Goal: Transaction & Acquisition: Purchase product/service

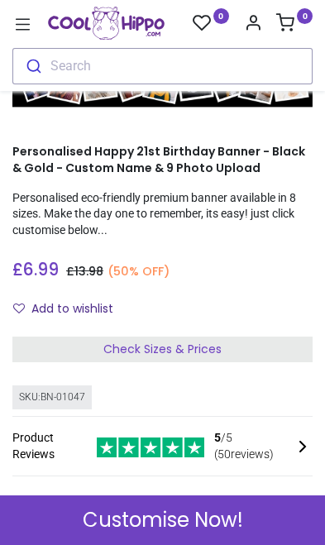
scroll to position [115, 0]
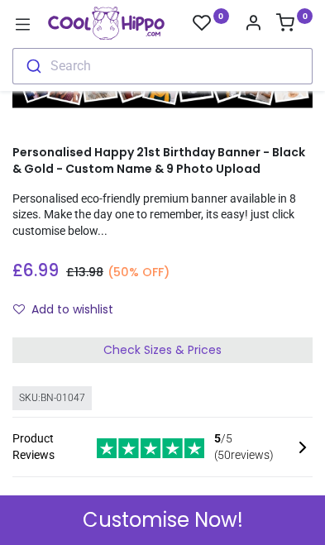
click at [221, 524] on span "Customise Now!" at bounding box center [163, 520] width 160 height 28
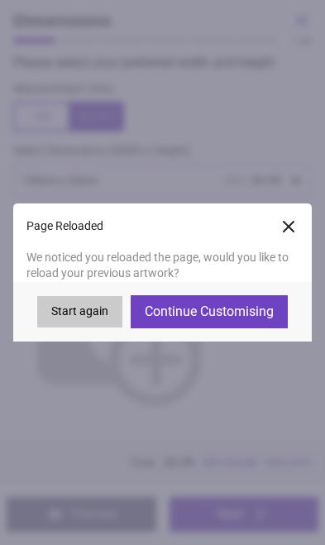
click at [269, 315] on button "Continue Customising" at bounding box center [209, 311] width 157 height 33
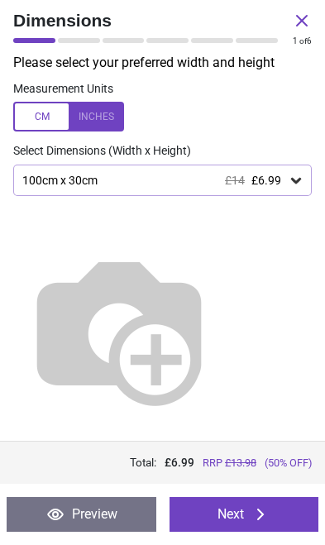
click at [242, 529] on button "Next" at bounding box center [245, 514] width 150 height 35
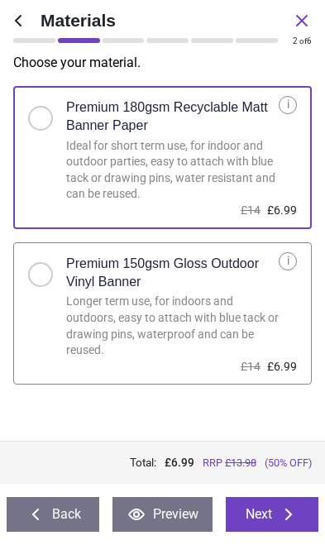
click at [18, 515] on button "Back" at bounding box center [53, 514] width 93 height 35
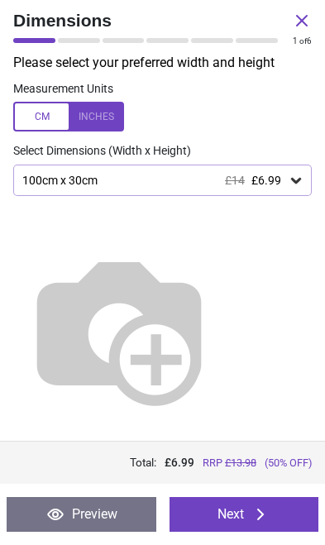
click at [259, 519] on icon at bounding box center [260, 515] width 7 height 12
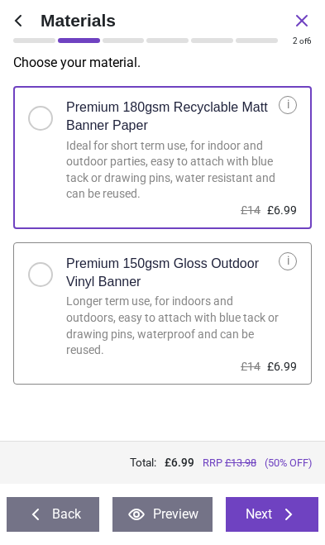
click at [269, 521] on button "Next" at bounding box center [272, 514] width 93 height 35
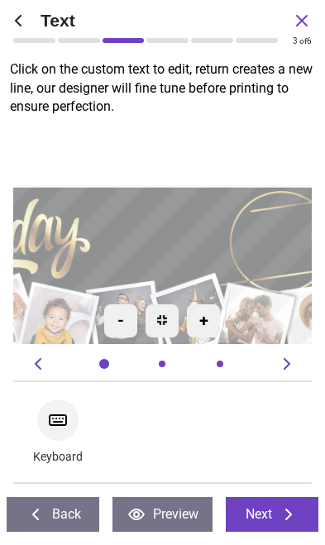
click at [34, 519] on icon at bounding box center [36, 515] width 20 height 20
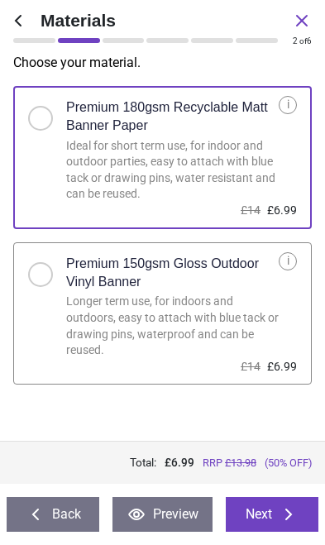
click at [26, 519] on icon at bounding box center [36, 515] width 20 height 20
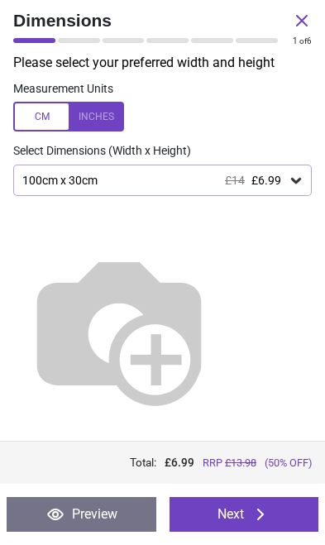
click at [263, 528] on button "Next" at bounding box center [245, 514] width 150 height 35
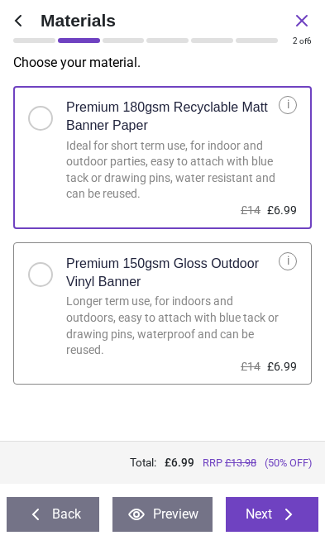
click at [276, 523] on button "Next" at bounding box center [272, 514] width 93 height 35
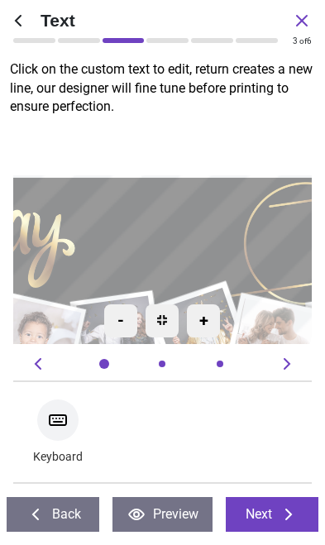
click at [283, 515] on icon at bounding box center [289, 515] width 20 height 20
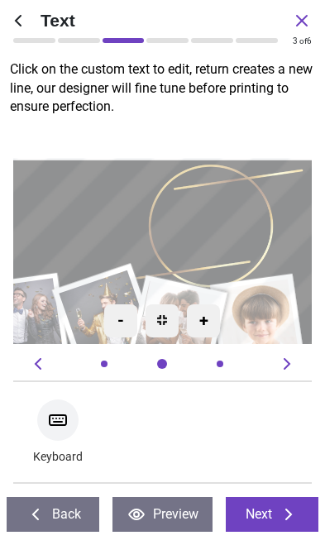
click at [283, 511] on icon at bounding box center [289, 515] width 20 height 20
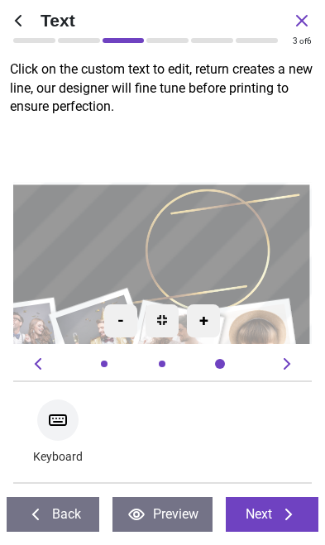
click at [286, 510] on icon at bounding box center [288, 515] width 7 height 12
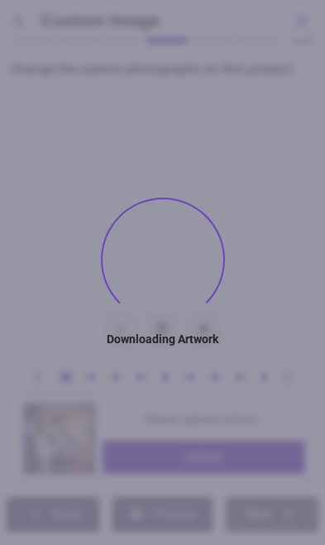
type textarea "*****"
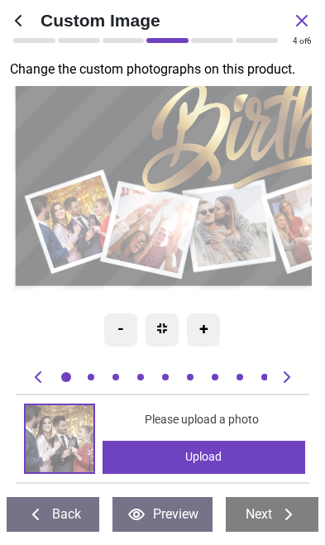
click at [246, 448] on div "Upload" at bounding box center [204, 457] width 203 height 33
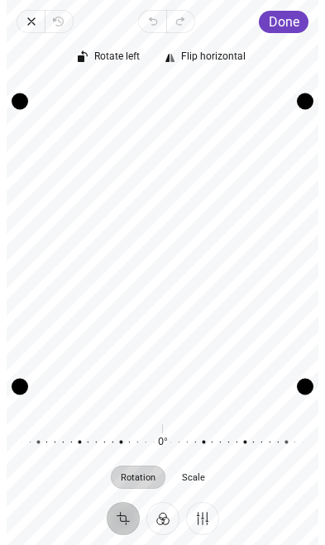
click at [292, 17] on span "Done" at bounding box center [284, 22] width 31 height 16
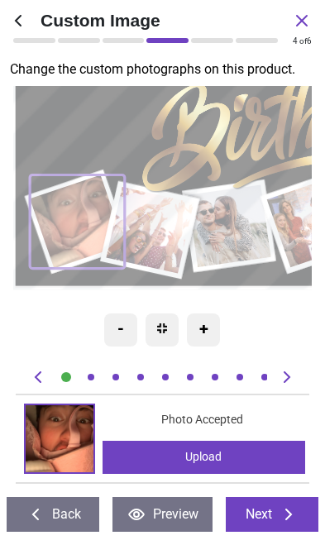
click at [153, 231] on image at bounding box center [150, 230] width 88 height 87
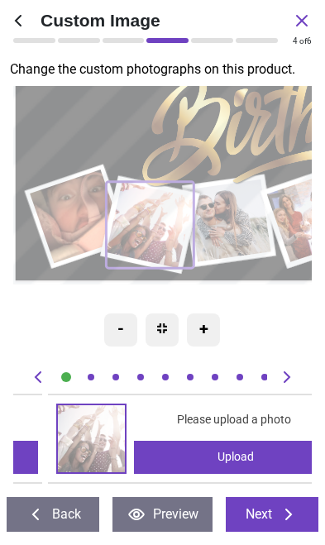
scroll to position [0, 299]
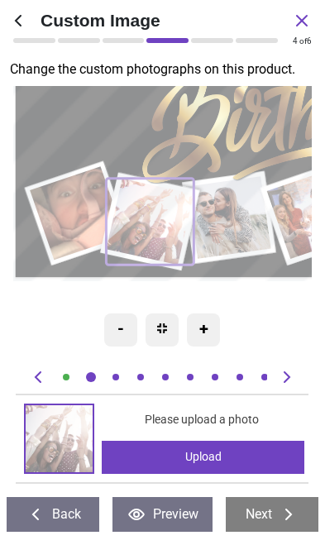
click at [227, 459] on div "Upload" at bounding box center [203, 457] width 203 height 33
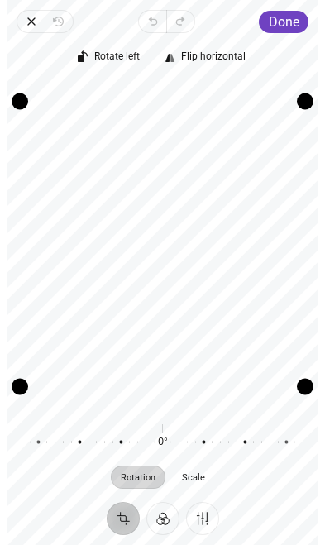
click at [294, 17] on span "Done" at bounding box center [284, 22] width 31 height 16
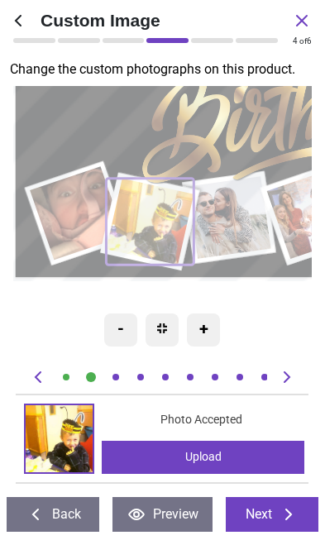
click at [232, 205] on image at bounding box center [230, 217] width 84 height 82
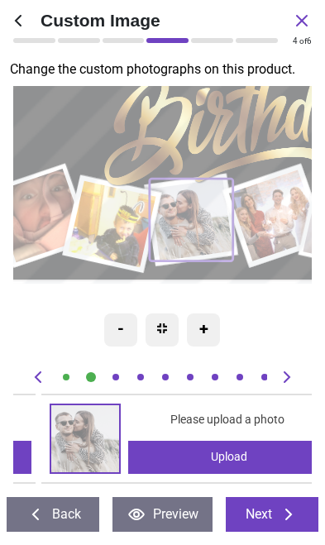
scroll to position [0, 598]
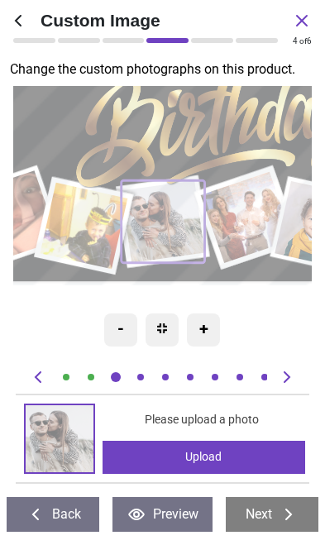
click at [251, 453] on div "Upload" at bounding box center [204, 457] width 203 height 33
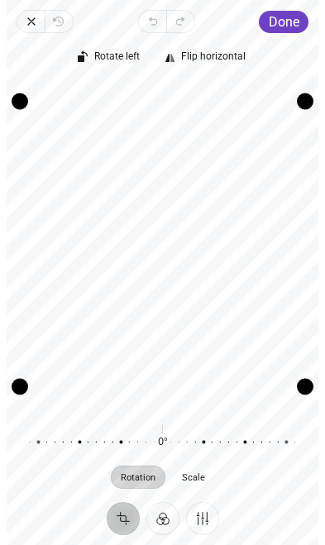
click at [290, 17] on span "Done" at bounding box center [284, 22] width 31 height 16
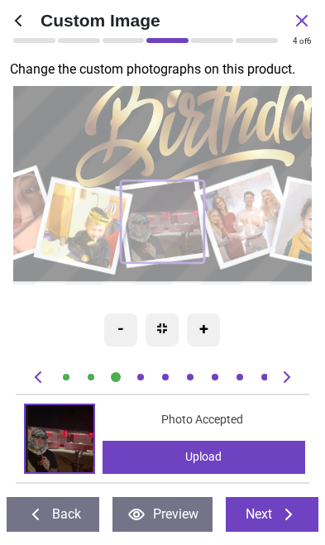
click at [237, 221] on image at bounding box center [246, 217] width 93 height 91
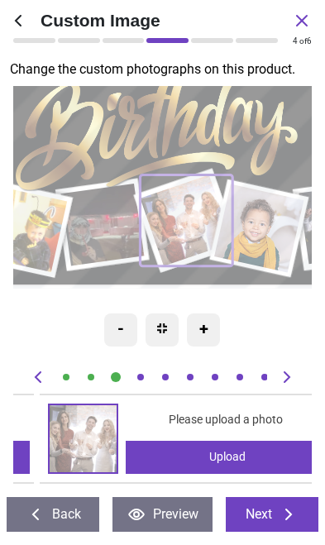
scroll to position [0, 898]
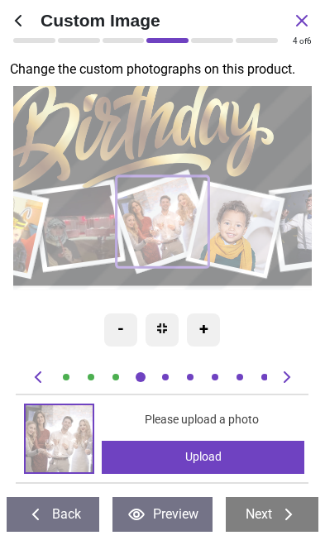
click at [246, 453] on div "Upload" at bounding box center [203, 457] width 203 height 33
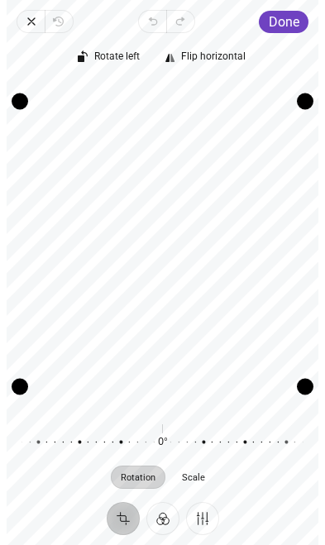
click at [295, 11] on button "Done" at bounding box center [284, 22] width 50 height 22
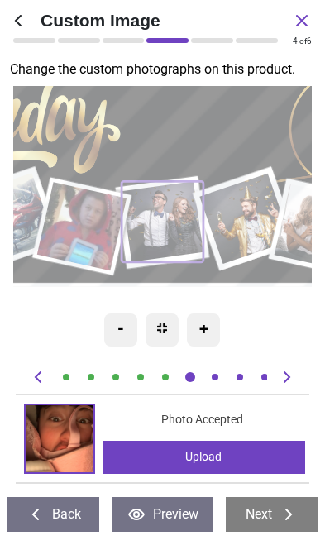
scroll to position [0, 1496]
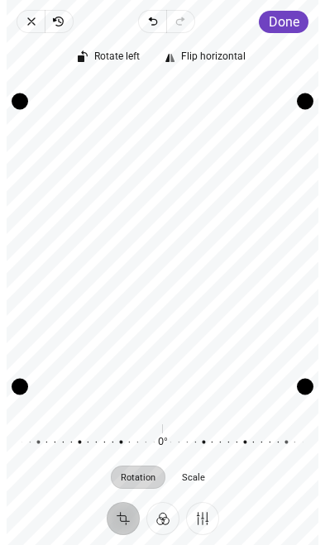
click at [274, 27] on span "Done" at bounding box center [284, 22] width 31 height 16
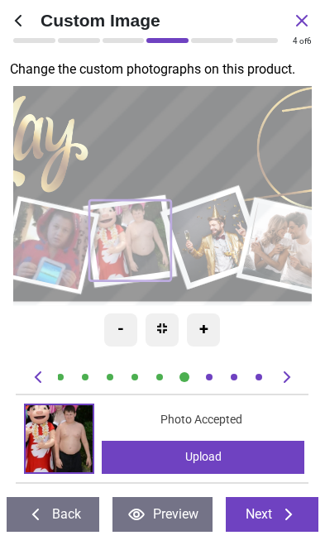
click at [205, 242] on image at bounding box center [213, 238] width 92 height 90
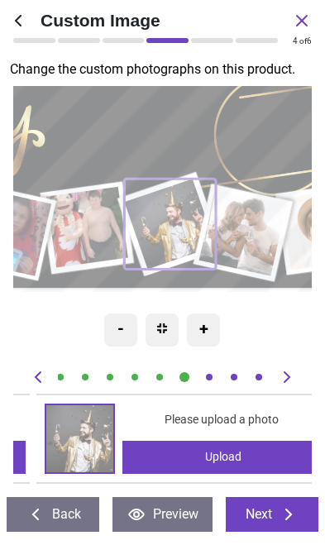
scroll to position [0, 1794]
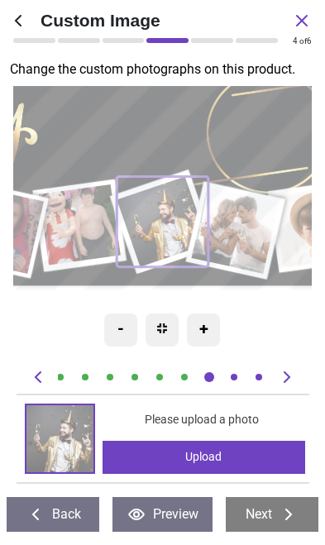
click at [233, 457] on div "Upload" at bounding box center [204, 457] width 203 height 33
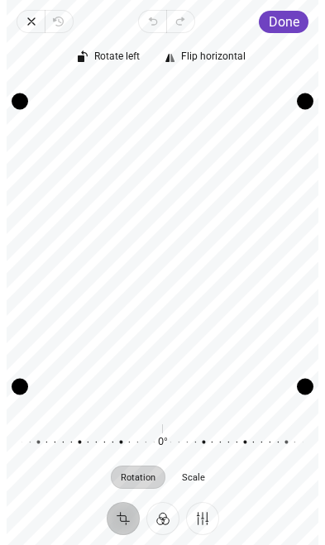
click at [284, 18] on span "Done" at bounding box center [284, 22] width 31 height 16
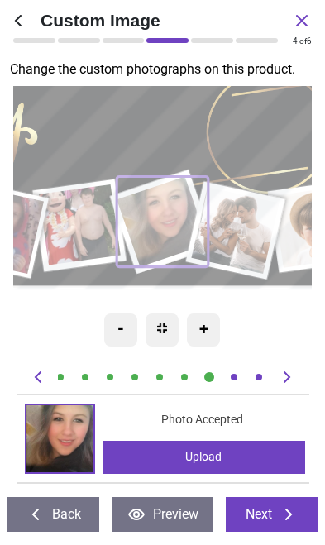
click at [237, 245] on image at bounding box center [235, 230] width 88 height 87
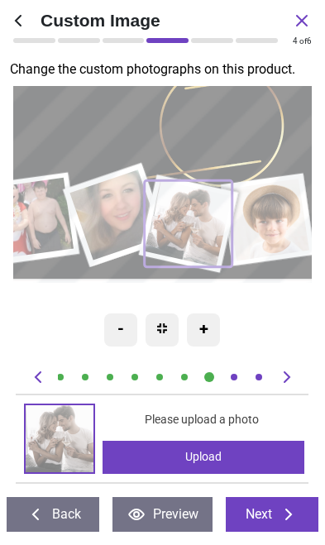
scroll to position [0, 2094]
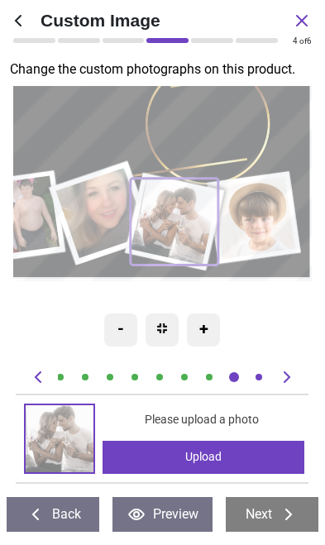
click at [233, 455] on div "Upload" at bounding box center [204, 457] width 203 height 33
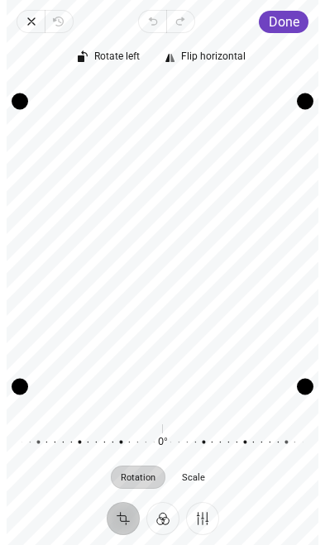
click at [282, 17] on span "Done" at bounding box center [284, 22] width 31 height 16
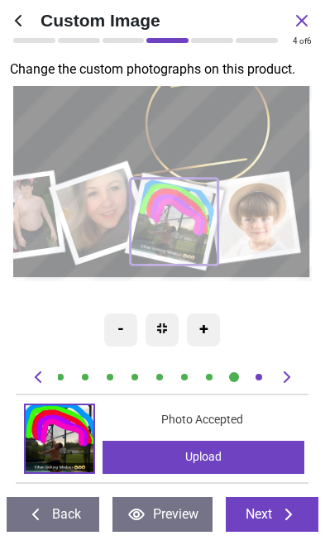
click at [247, 223] on image at bounding box center [254, 218] width 84 height 83
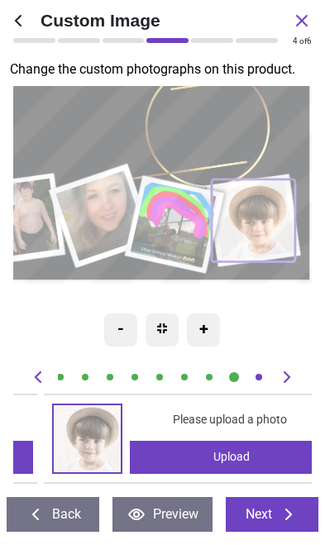
scroll to position [0, 2393]
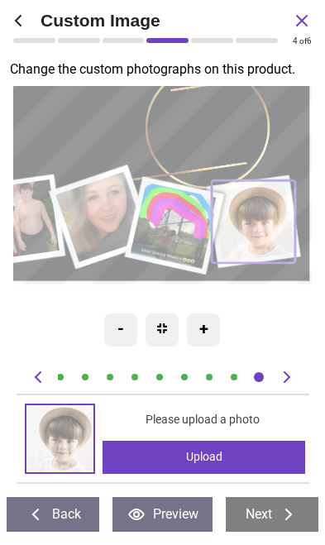
click at [228, 453] on div "Upload" at bounding box center [204, 457] width 203 height 33
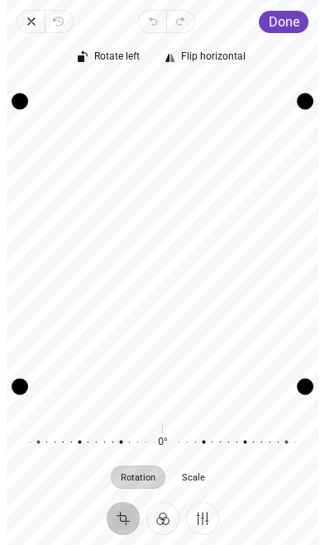
click at [293, 16] on span "Done" at bounding box center [284, 22] width 31 height 16
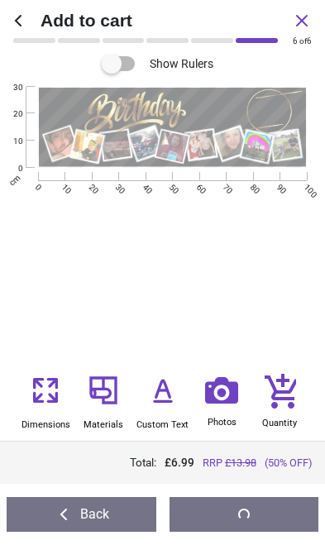
scroll to position [115, 0]
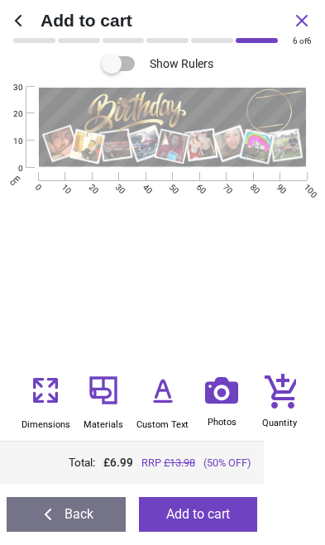
click at [208, 515] on button "Add to cart" at bounding box center [198, 514] width 119 height 35
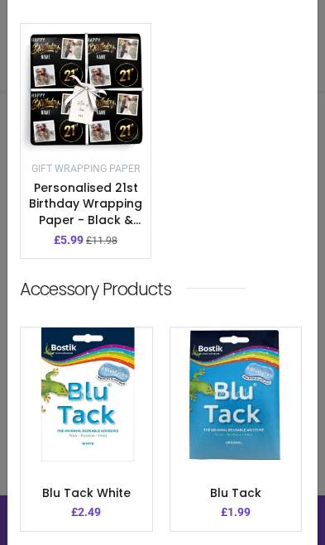
scroll to position [426, 0]
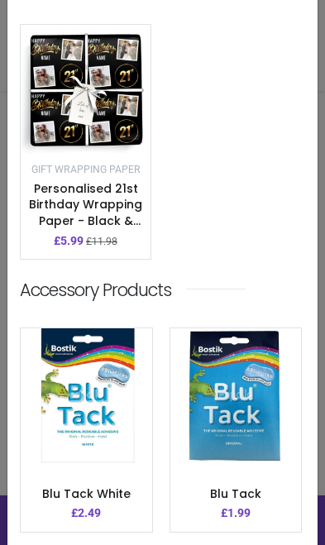
click at [247, 490] on link "Blu Tack" at bounding box center [235, 494] width 51 height 17
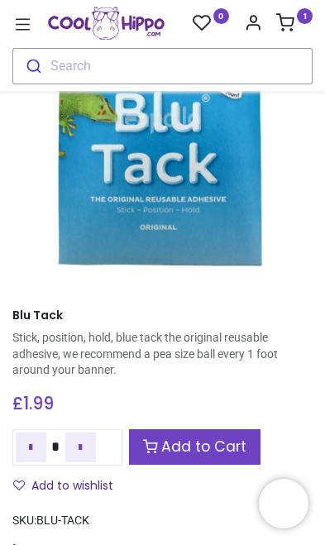
scroll to position [165, 0]
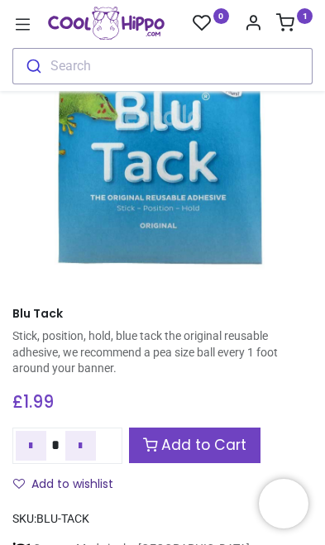
click at [192, 428] on link "Add to Cart" at bounding box center [195, 446] width 132 height 36
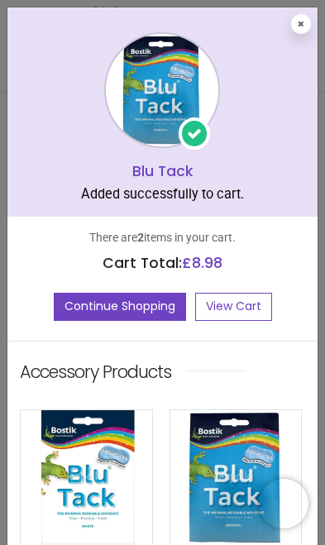
scroll to position [0, 0]
click at [94, 313] on button "Continue Shopping" at bounding box center [120, 307] width 132 height 28
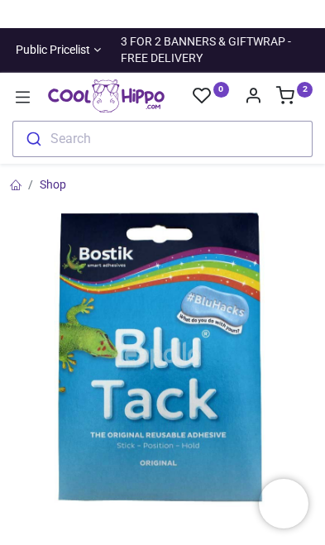
click at [28, 98] on icon at bounding box center [23, 97] width 15 height 12
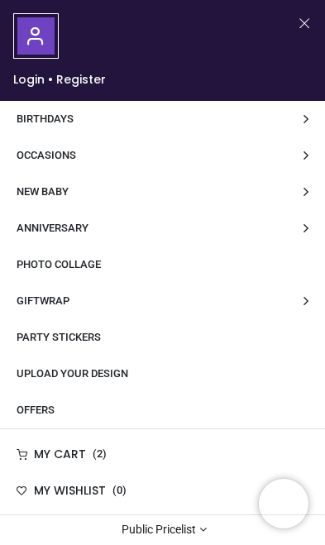
click at [189, 343] on link "Party Stickers" at bounding box center [162, 337] width 325 height 36
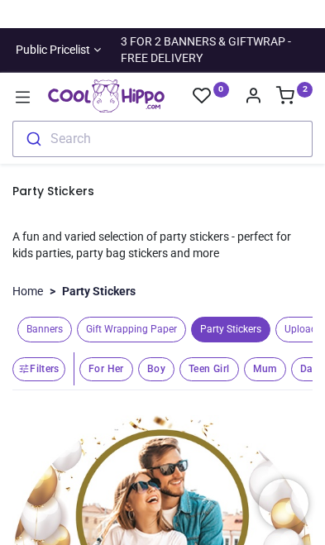
click at [21, 100] on icon at bounding box center [23, 98] width 22 height 22
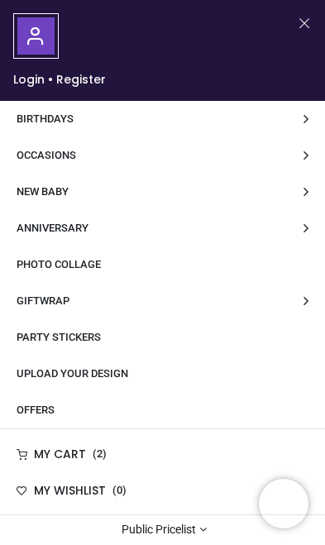
click at [303, 122] on link "Birthdays" at bounding box center [162, 119] width 325 height 36
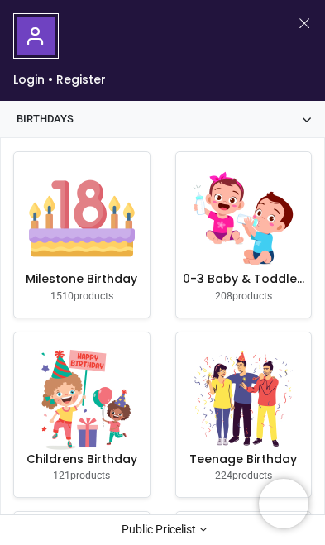
click at [304, 21] on button "Close" at bounding box center [304, 23] width 15 height 21
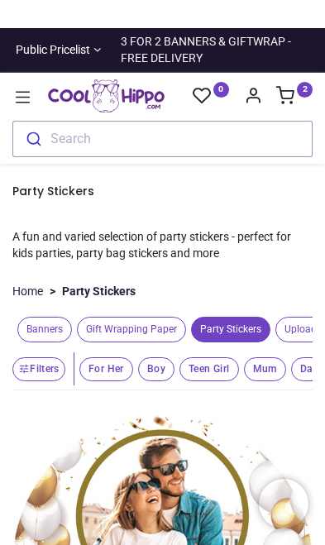
click at [170, 122] on button "Search" at bounding box center [162, 139] width 300 height 36
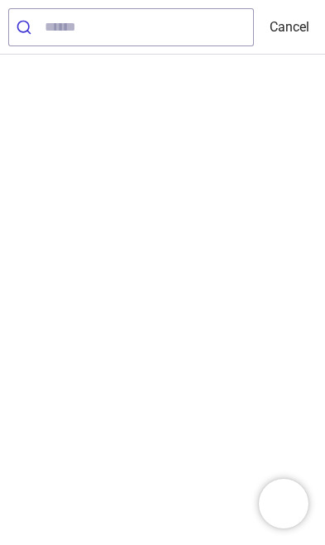
click at [57, 27] on input "search" at bounding box center [149, 27] width 208 height 36
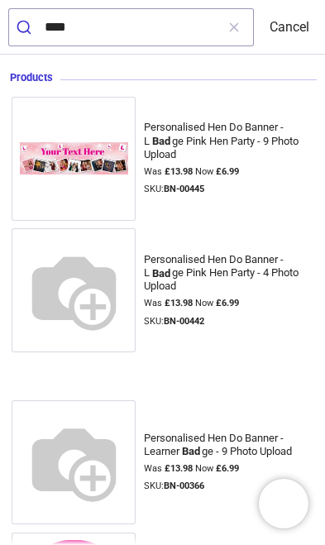
type input "*****"
click at [26, 26] on button "submit" at bounding box center [27, 27] width 36 height 36
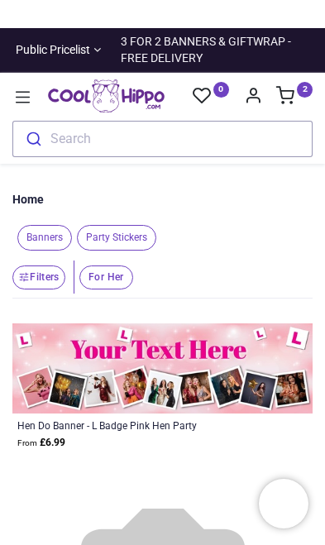
click at [80, 136] on div "Search" at bounding box center [70, 138] width 41 height 13
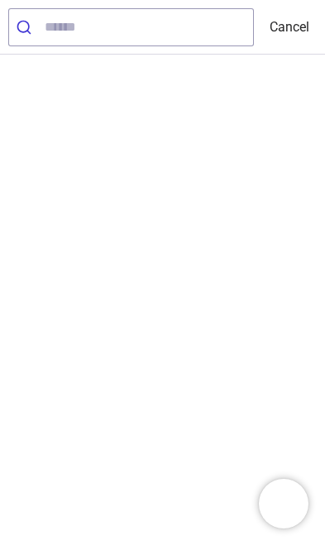
click at [70, 22] on input "search" at bounding box center [149, 27] width 208 height 36
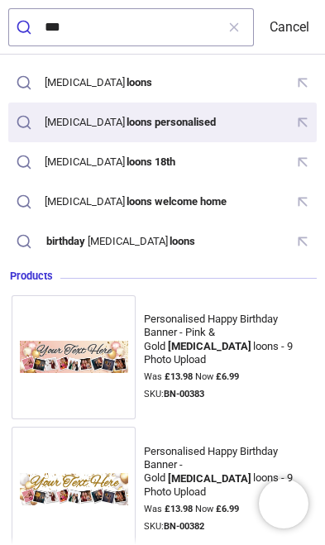
click at [125, 117] on mark "loons personalised" at bounding box center [171, 121] width 93 height 17
type input "**********"
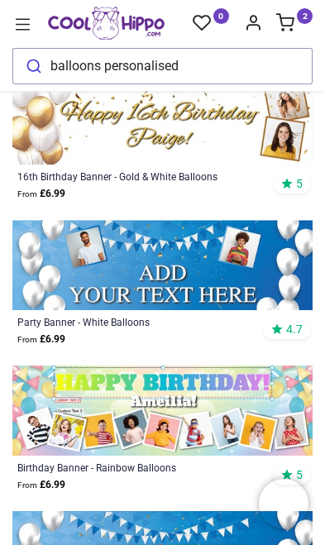
scroll to position [3837, 0]
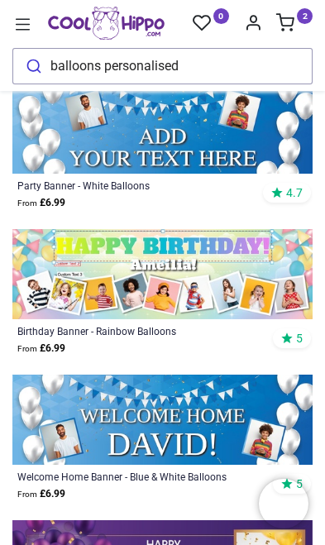
click at [206, 70] on button "Search balloons personalised" at bounding box center [162, 66] width 300 height 36
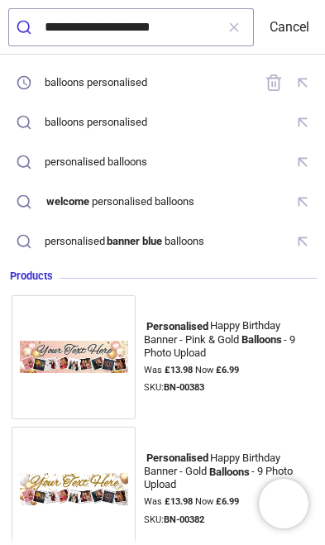
click at [195, 26] on input "**********" at bounding box center [130, 27] width 171 height 36
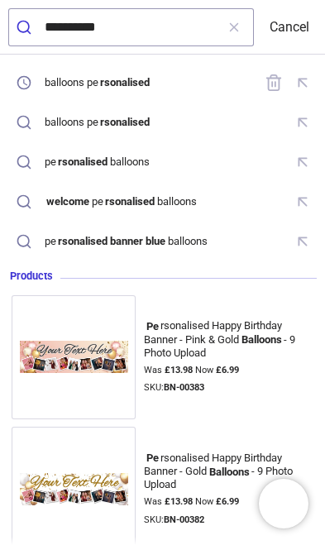
type input "********"
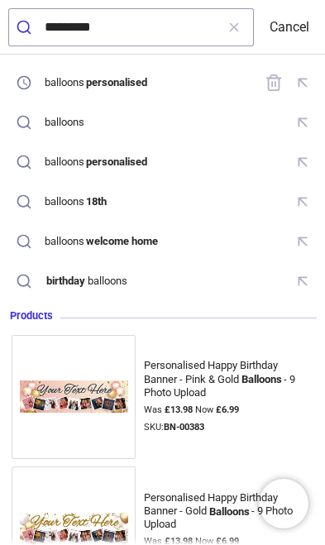
click at [26, 26] on button "submit" at bounding box center [27, 27] width 36 height 36
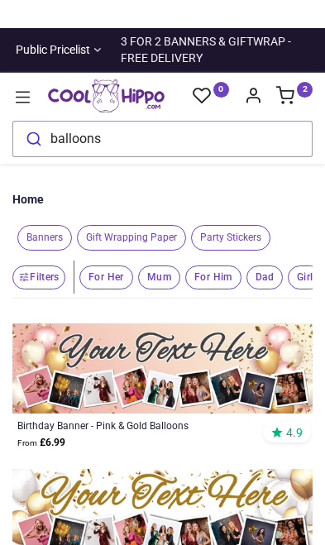
click at [123, 147] on button "Search balloons" at bounding box center [162, 139] width 300 height 36
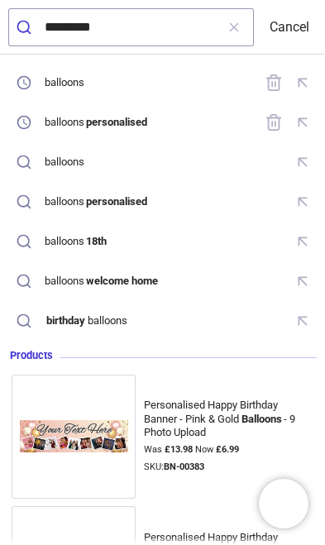
click at [113, 20] on input "********" at bounding box center [130, 27] width 171 height 36
click at [26, 26] on button "submit" at bounding box center [27, 27] width 36 height 36
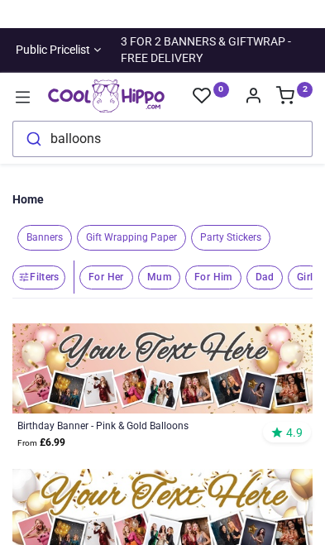
click at [30, 100] on icon at bounding box center [23, 98] width 22 height 22
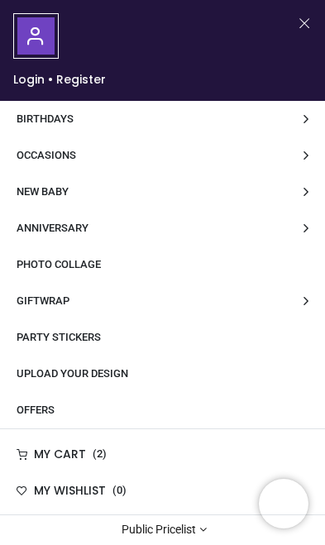
scroll to position [114, 0]
click at [202, 418] on link "Offers" at bounding box center [162, 410] width 325 height 36
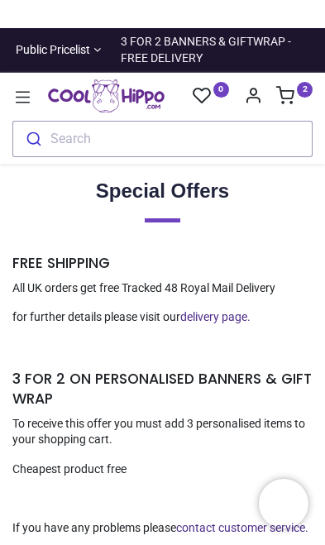
click at [298, 86] on sup "2" at bounding box center [305, 90] width 16 height 16
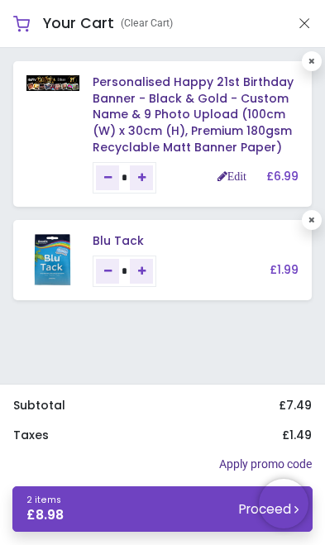
click at [167, 513] on link "2 items £ 8.98 Proceed" at bounding box center [162, 509] width 300 height 46
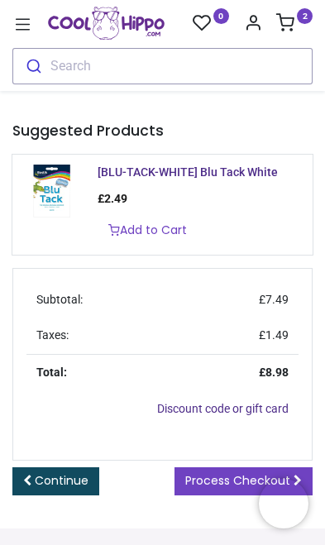
scroll to position [592, 0]
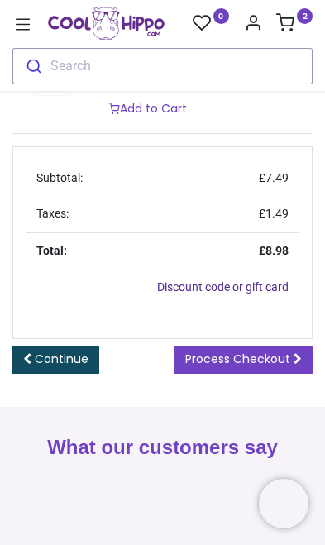
click at [290, 367] on span "Process Checkout" at bounding box center [237, 359] width 105 height 17
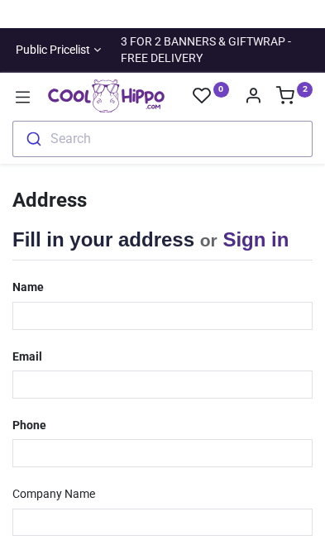
select select "***"
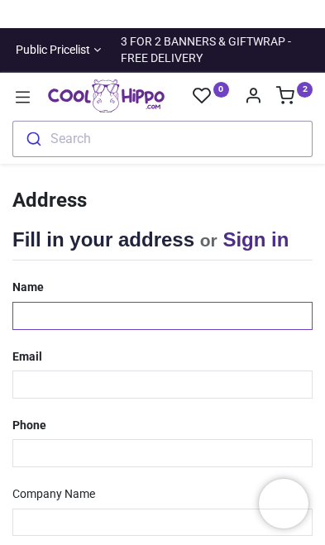
click at [291, 309] on input "text" at bounding box center [162, 316] width 300 height 28
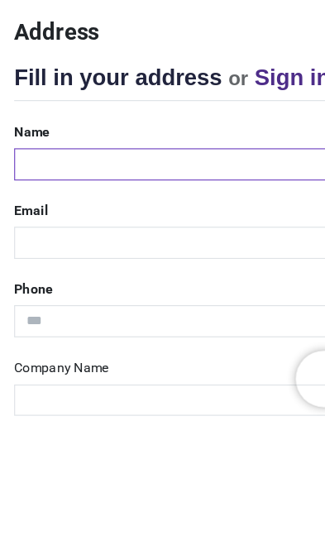
type input "**********"
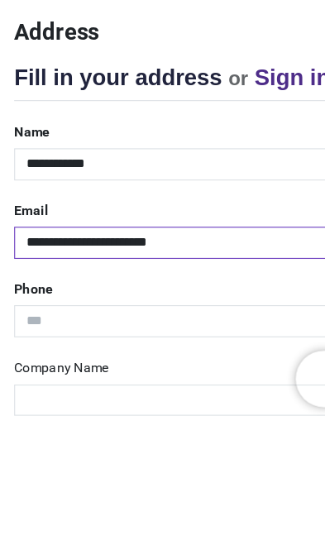
type input "**********"
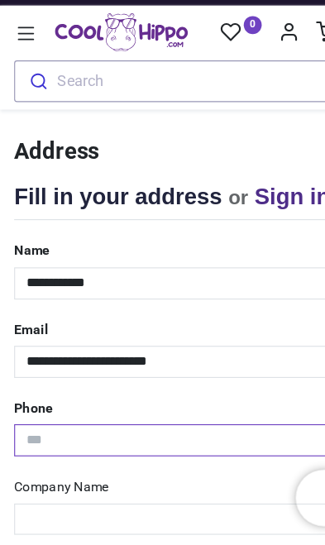
click at [199, 439] on input "tel" at bounding box center [162, 453] width 300 height 28
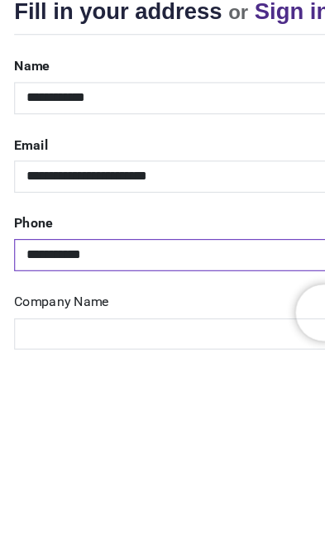
type input "**********"
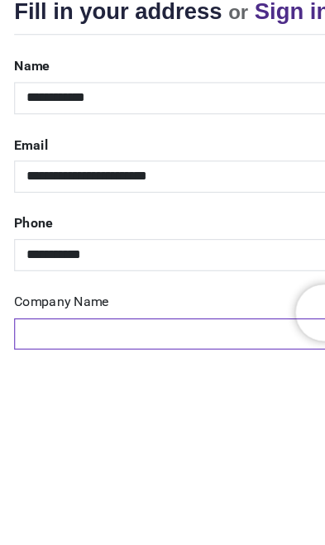
click at [43, 509] on input "text" at bounding box center [162, 523] width 300 height 28
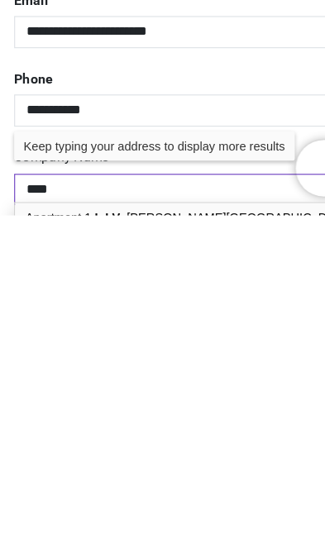
type input "***"
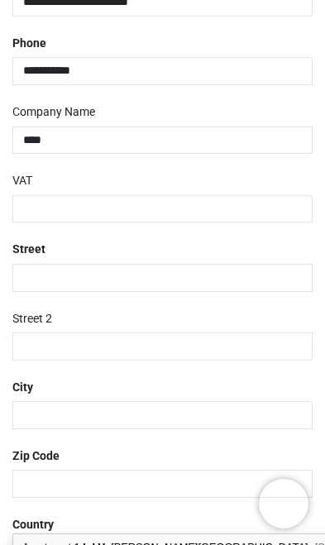
scroll to position [379, 0]
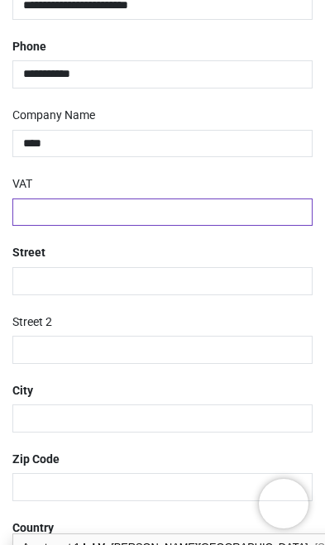
click at [54, 215] on input "text" at bounding box center [162, 213] width 300 height 28
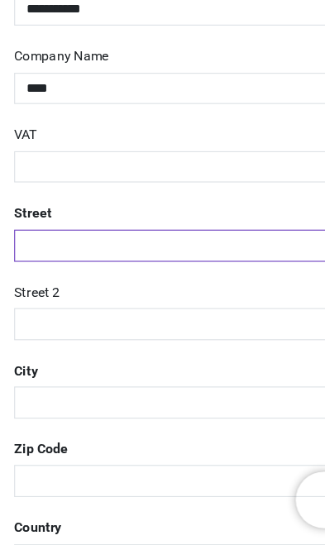
click at [51, 267] on input "text" at bounding box center [162, 281] width 300 height 28
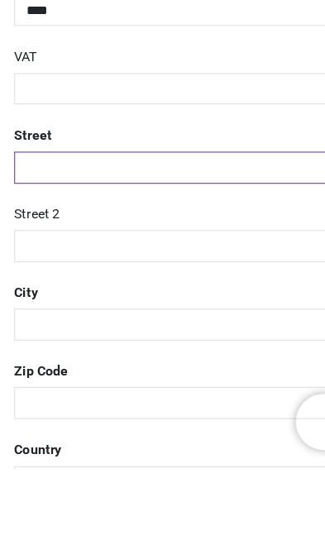
type input "**********"
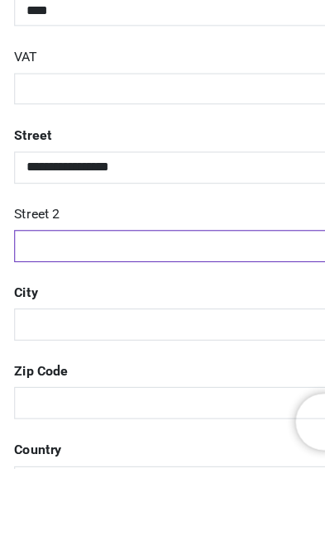
type input "*******"
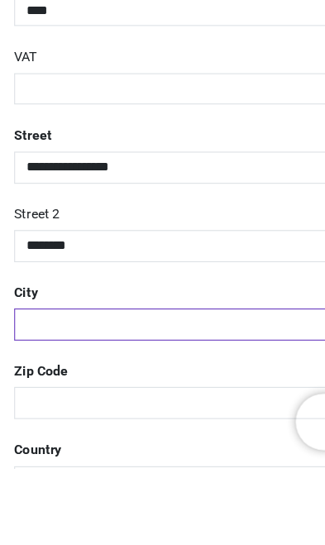
type input "*****"
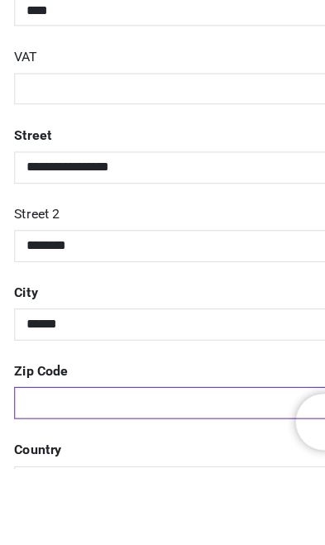
type input "*******"
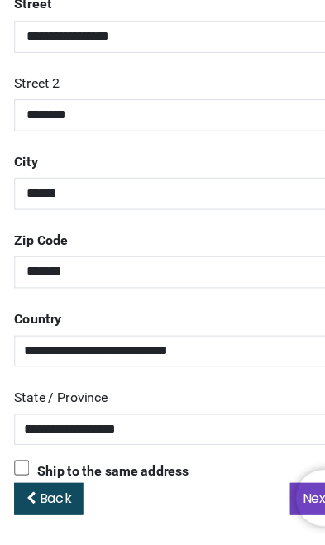
scroll to position [559, 0]
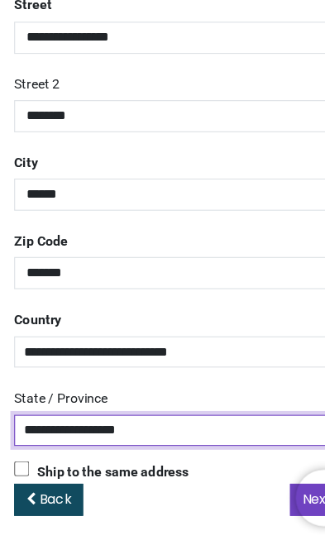
click at [217, 431] on select "**********" at bounding box center [162, 445] width 300 height 28
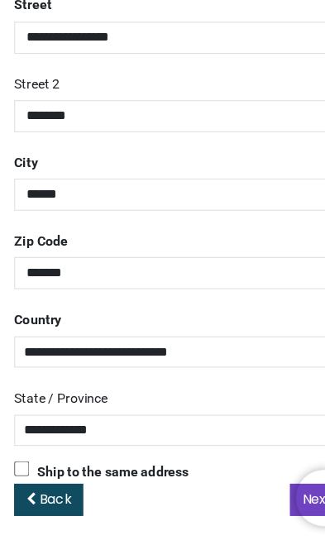
click at [240, 403] on div "**********" at bounding box center [162, 430] width 325 height 55
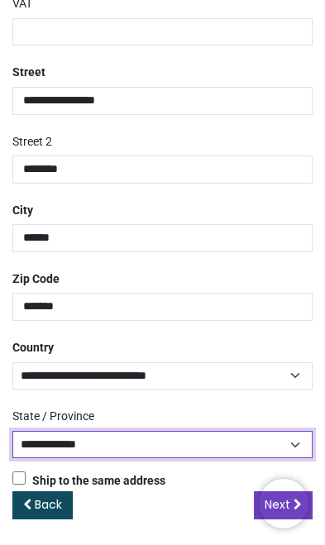
click at [287, 443] on select "**********" at bounding box center [162, 445] width 300 height 28
select select "****"
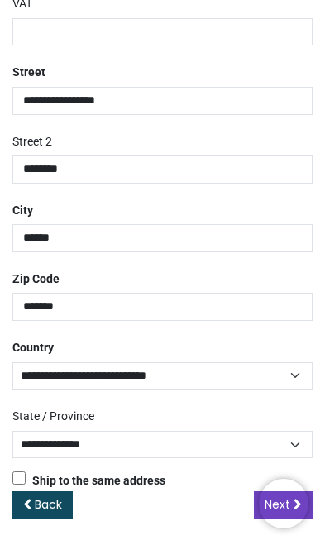
click at [247, 499] on div "Back Next" at bounding box center [162, 518] width 300 height 55
click at [311, 505] on link "Next" at bounding box center [283, 505] width 59 height 28
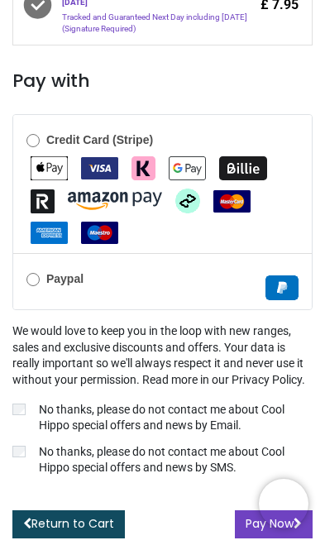
scroll to position [688, 0]
click at [241, 528] on button "Pay Now" at bounding box center [274, 524] width 78 height 28
